Goal: Information Seeking & Learning: Learn about a topic

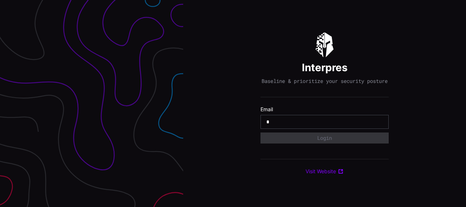
type input "**********"
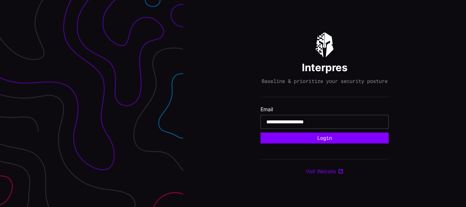
click at [260, 132] on button "Login" at bounding box center [324, 137] width 128 height 11
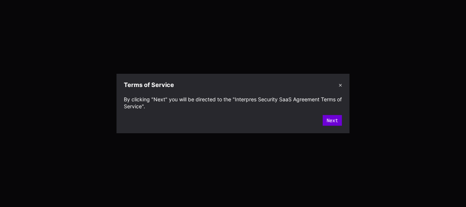
click at [325, 122] on button "Next" at bounding box center [332, 120] width 19 height 11
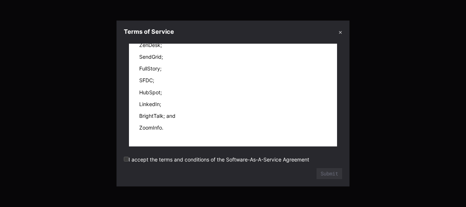
scroll to position [15106, 0]
click at [327, 174] on button "Submit" at bounding box center [329, 173] width 25 height 11
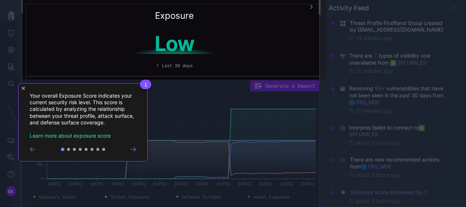
click at [135, 146] on div at bounding box center [83, 149] width 107 height 6
click at [134, 148] on icon "Go to next step" at bounding box center [133, 149] width 6 height 4
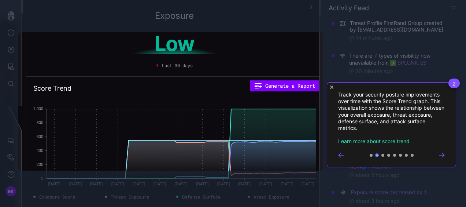
scroll to position [40, 4]
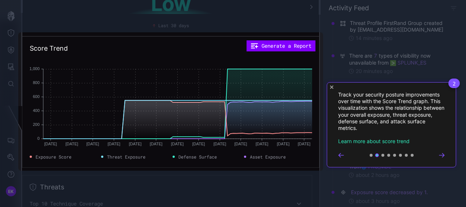
click at [331, 86] on icon "Close Tour" at bounding box center [331, 86] width 3 height 3
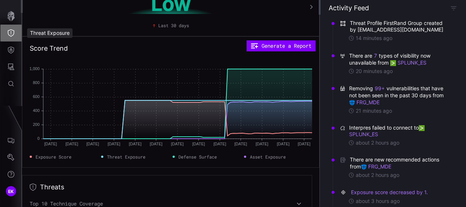
click at [12, 35] on icon "Threat Exposure" at bounding box center [10, 32] width 7 height 7
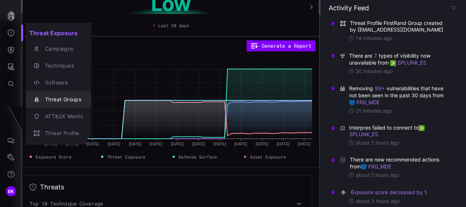
click at [55, 94] on div "Threat Groups" at bounding box center [59, 99] width 60 height 10
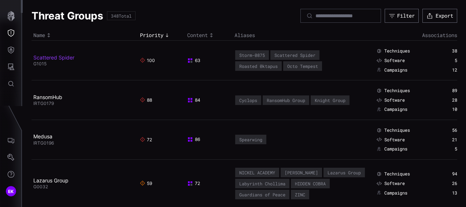
click at [48, 56] on link "Scattered Spider" at bounding box center [53, 57] width 41 height 6
